Goal: Find specific page/section: Find specific page/section

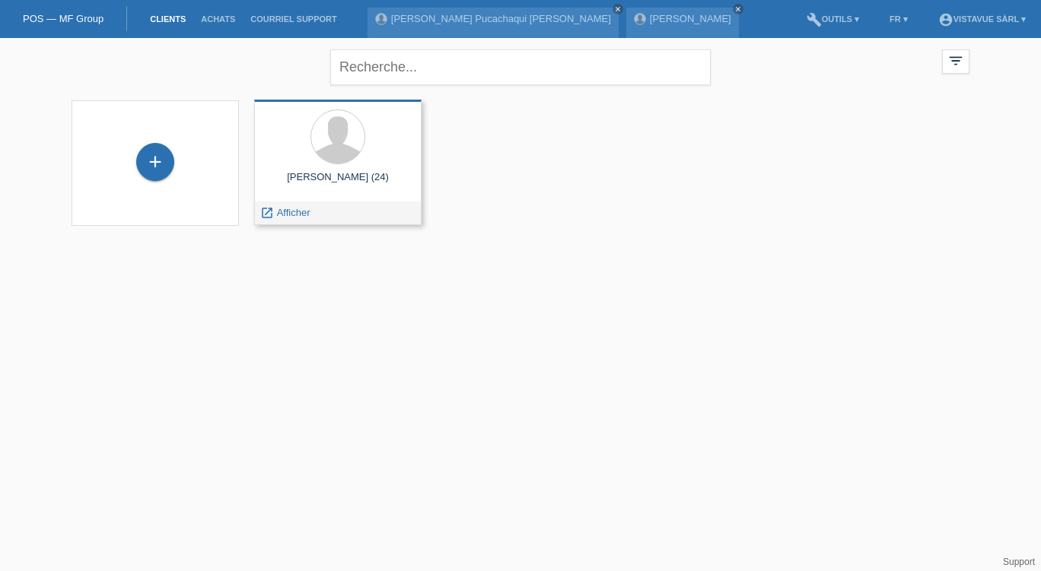
click at [383, 173] on div "[PERSON_NAME] (24)" at bounding box center [337, 183] width 143 height 24
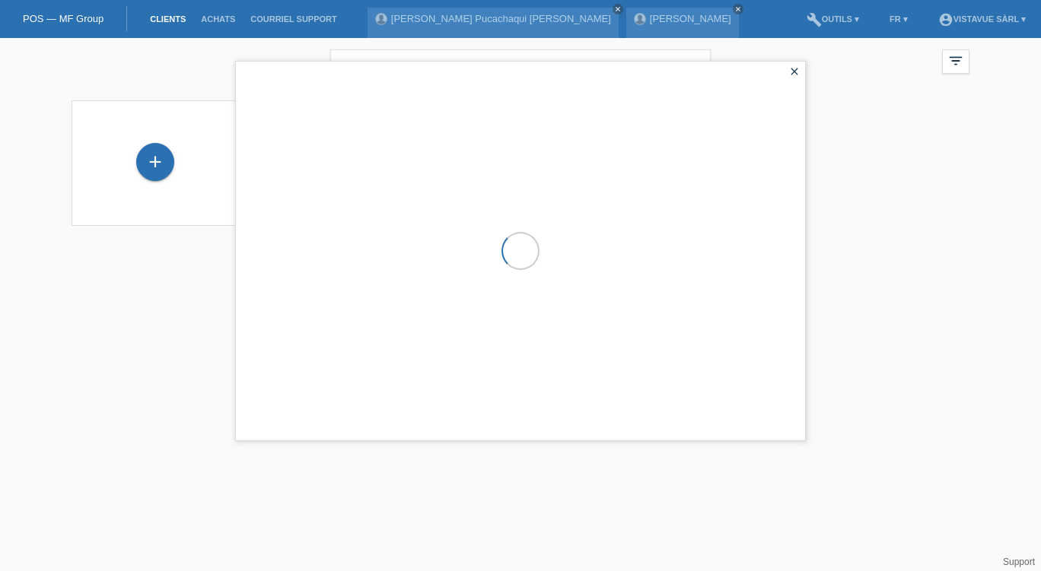
click at [383, 173] on div at bounding box center [520, 251] width 569 height 379
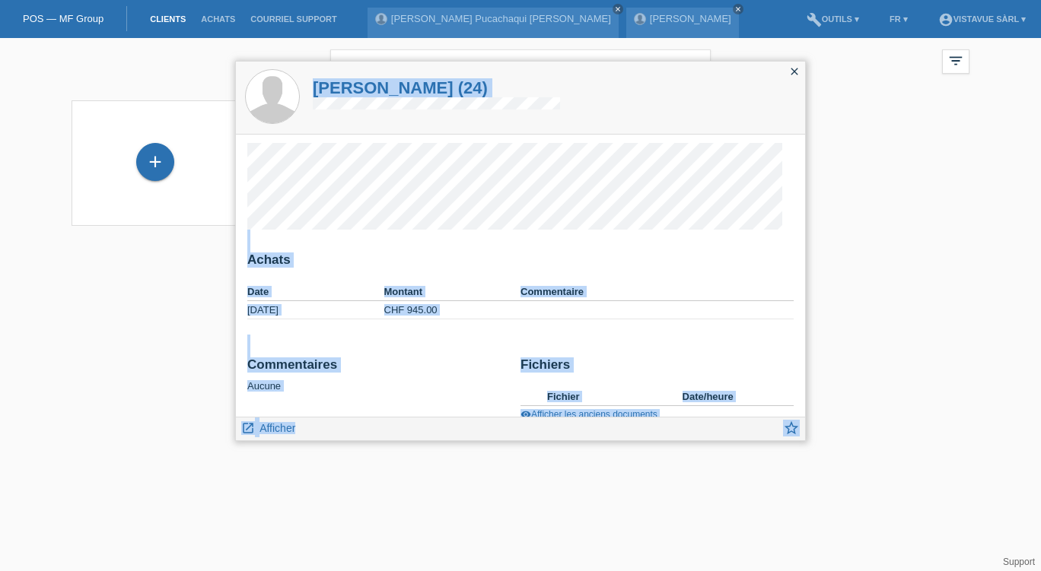
click at [731, 274] on h2 "Achats" at bounding box center [520, 264] width 546 height 23
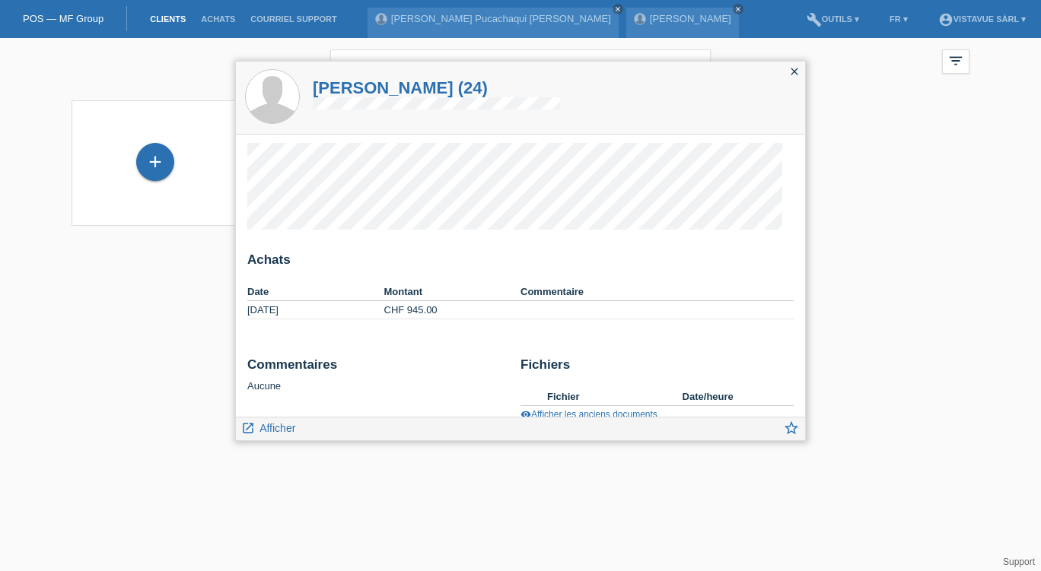
scroll to position [21, 0]
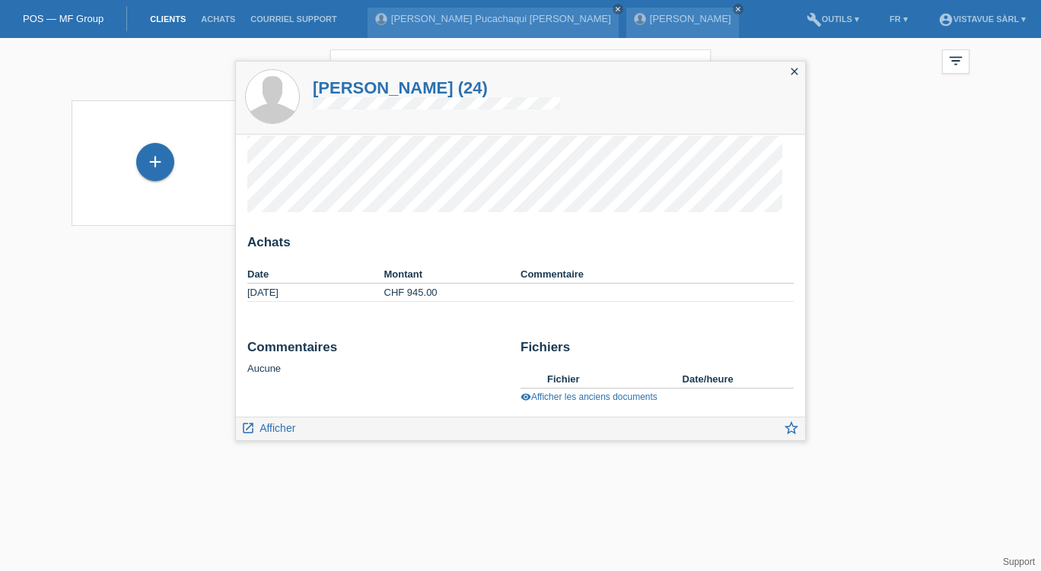
click at [927, 245] on html "POS — MF Group Clients Achats Courriel Support [PERSON_NAME] Pucachaqui [PERSON…" at bounding box center [520, 122] width 1041 height 245
click at [36, 245] on html "POS — MF Group Clients Achats Courriel Support [PERSON_NAME] Pucachaqui [PERSON…" at bounding box center [520, 122] width 1041 height 245
click at [791, 70] on icon "close" at bounding box center [794, 71] width 12 height 12
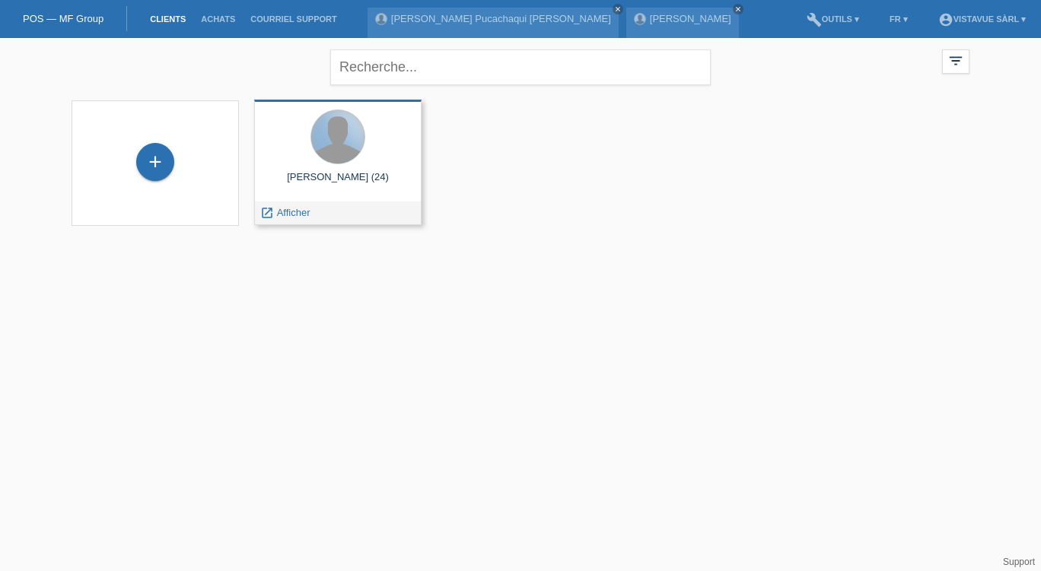
click at [349, 148] on div at bounding box center [337, 136] width 53 height 53
click at [407, 189] on div "[PERSON_NAME] (24)" at bounding box center [337, 183] width 143 height 24
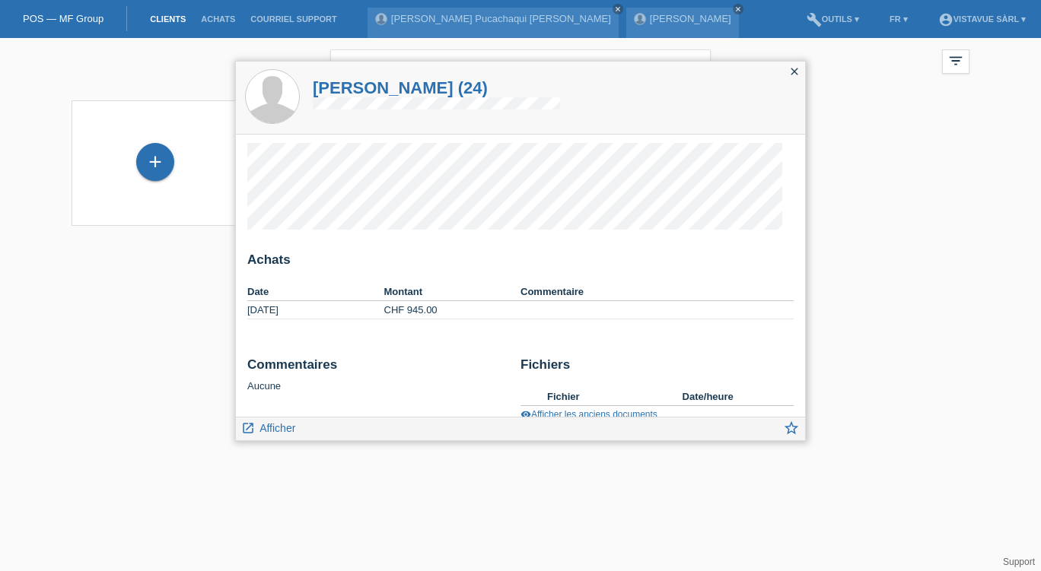
click at [792, 69] on icon "close" at bounding box center [794, 71] width 12 height 12
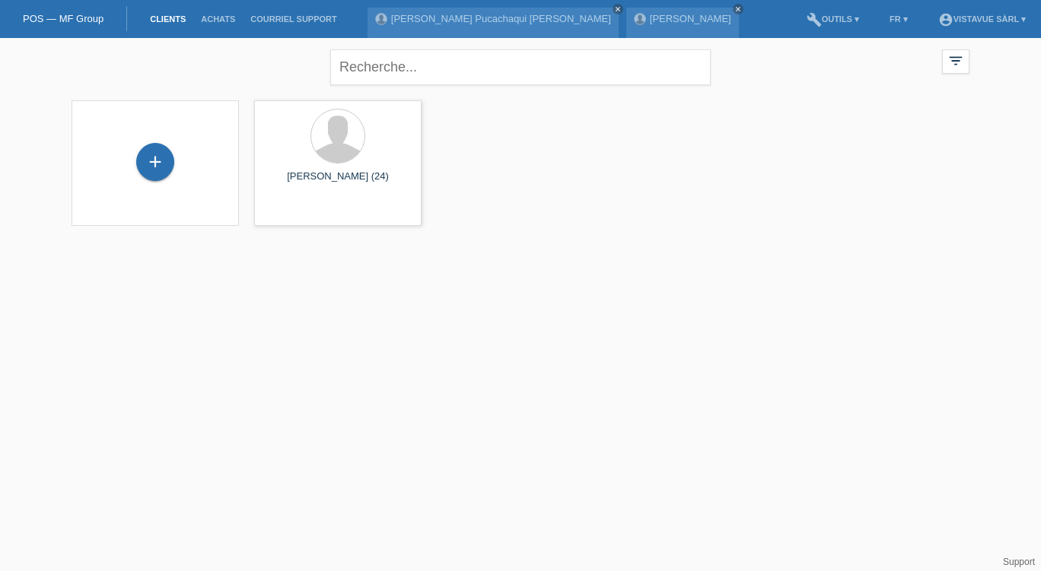
click at [801, 241] on div "+ [PERSON_NAME] (24) launch Afficher" at bounding box center [520, 169] width 913 height 152
click at [489, 18] on link "[PERSON_NAME] Pucachaqui [PERSON_NAME]" at bounding box center [501, 18] width 220 height 11
